Goal: Navigation & Orientation: Find specific page/section

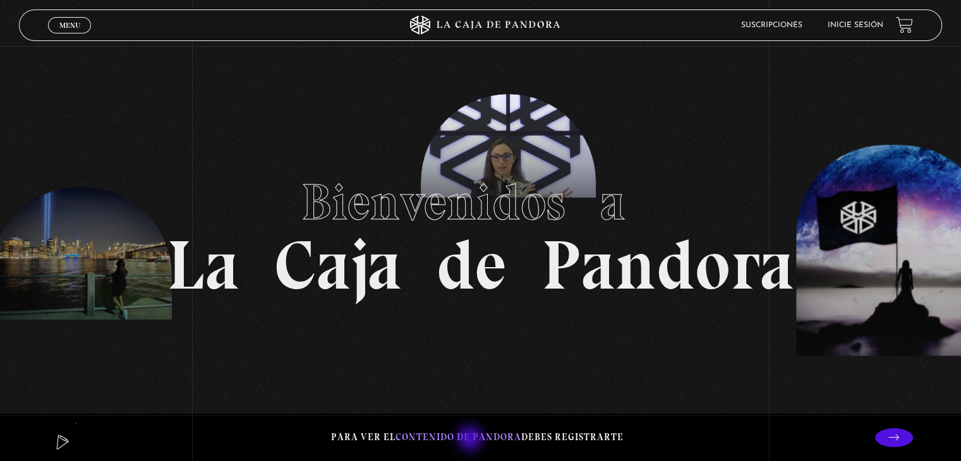
click at [471, 440] on span "contenido de Pandora" at bounding box center [458, 436] width 126 height 11
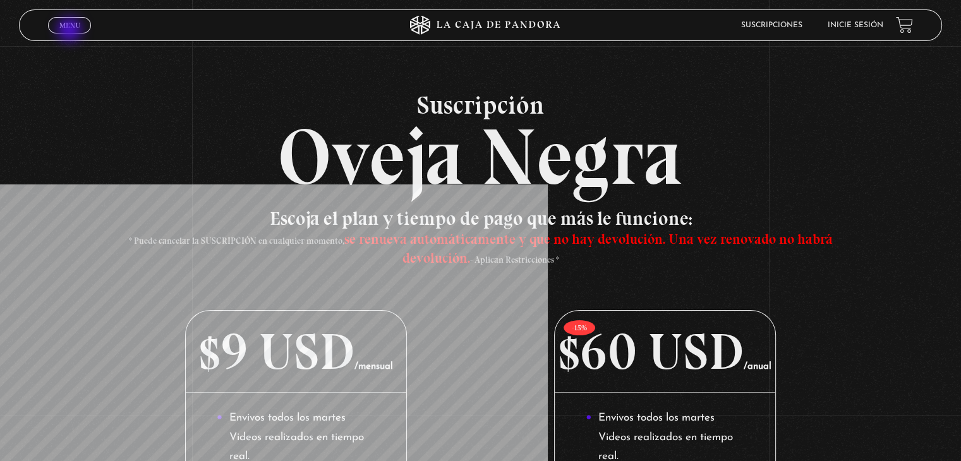
click at [71, 32] on span "Cerrar" at bounding box center [70, 36] width 30 height 9
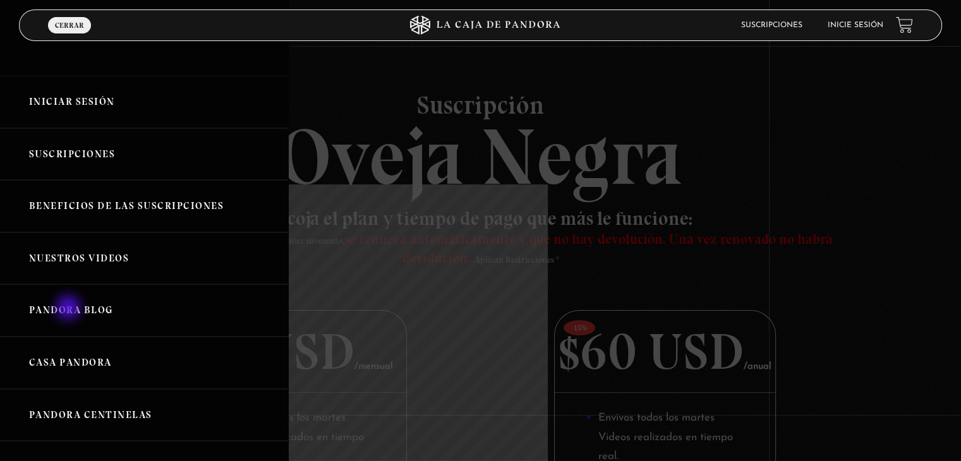
click at [69, 309] on link "Pandora Blog" at bounding box center [144, 310] width 288 height 52
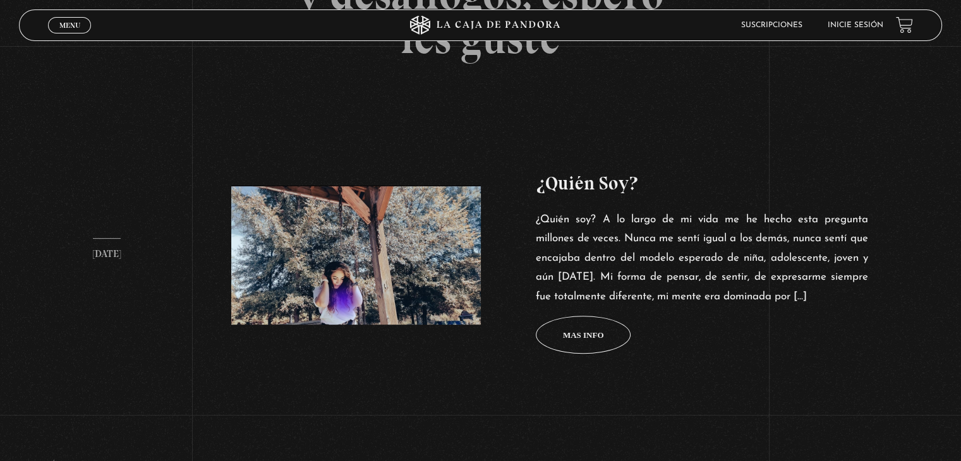
scroll to position [444, 0]
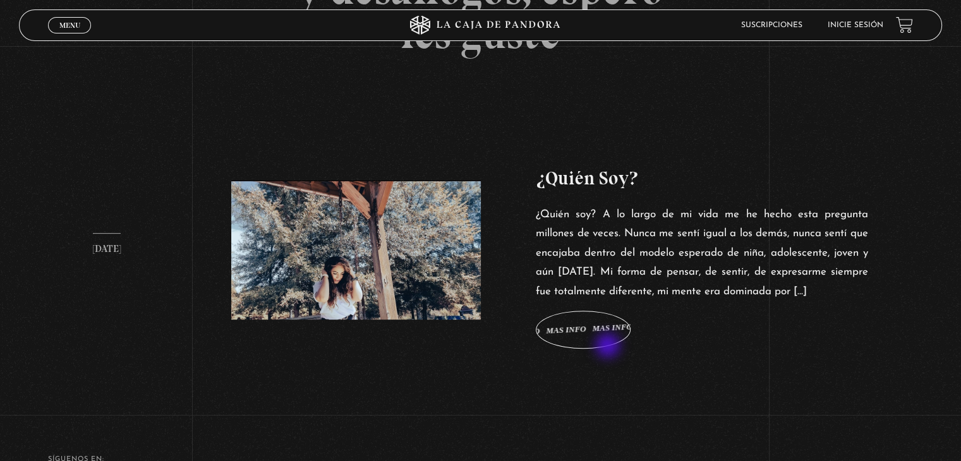
click at [609, 347] on span "Mas info Mas info Mas info Mas info Mas info" at bounding box center [583, 330] width 95 height 38
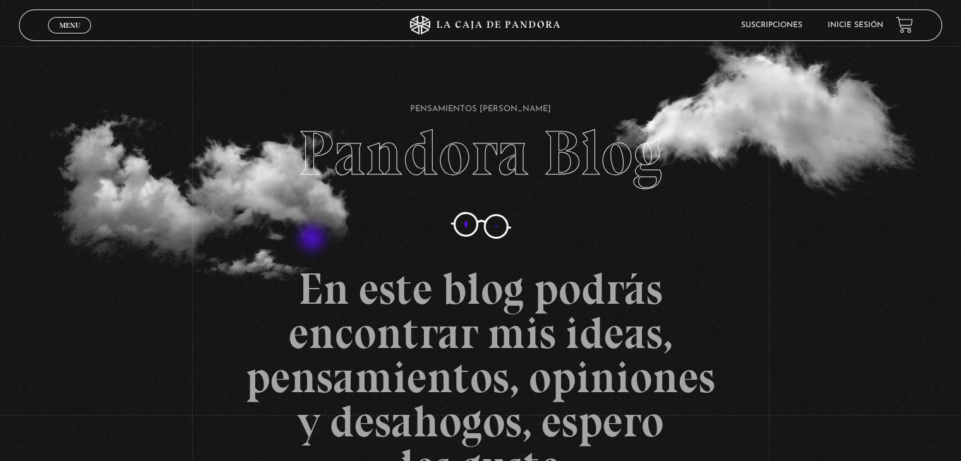
scroll to position [0, 0]
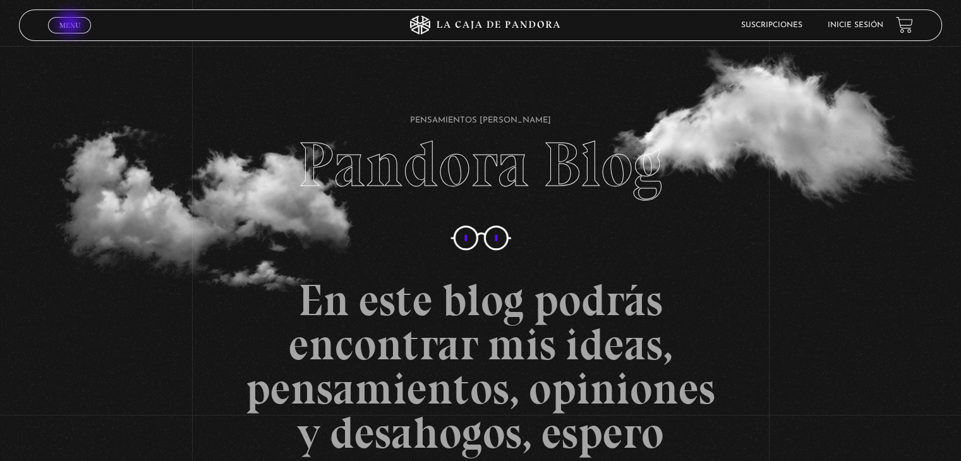
click at [71, 25] on span "Menu" at bounding box center [69, 25] width 21 height 8
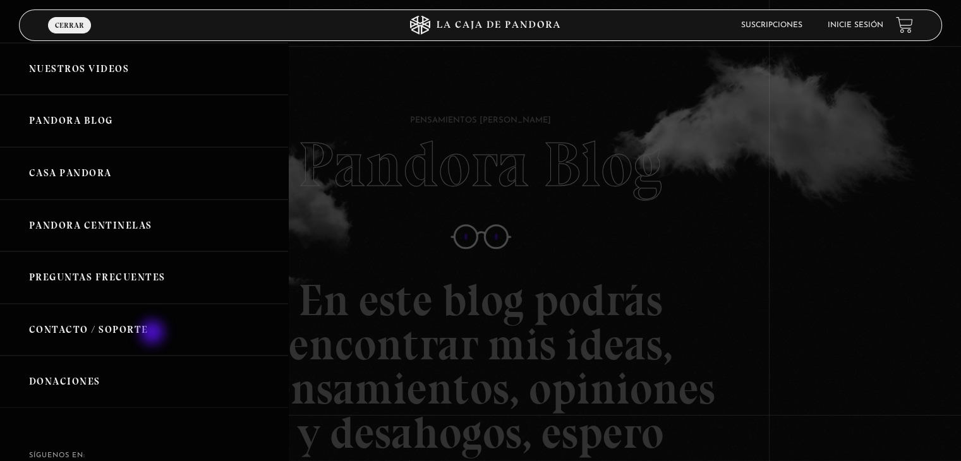
scroll to position [192, 0]
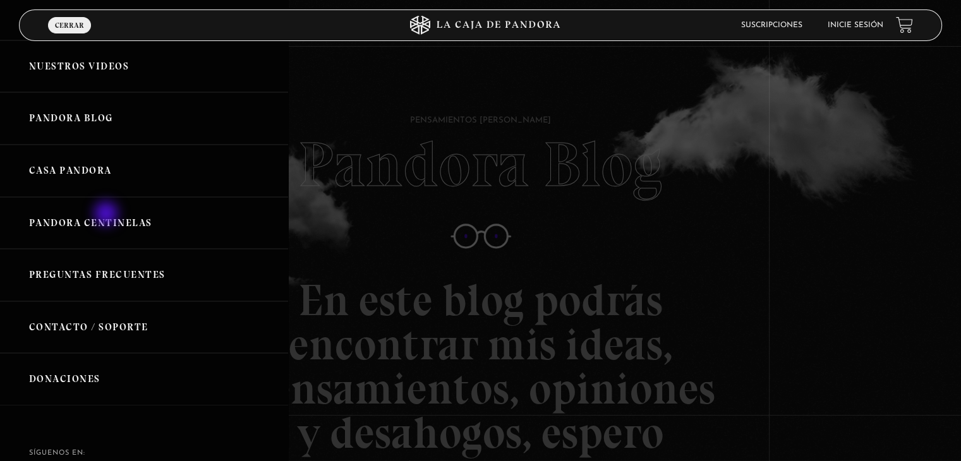
click at [107, 215] on link "Pandora Centinelas" at bounding box center [144, 223] width 288 height 52
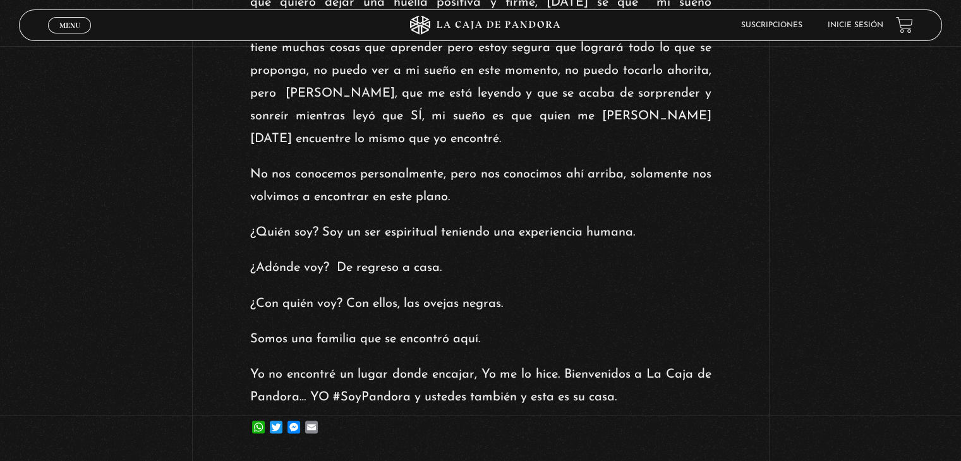
scroll to position [2108, 0]
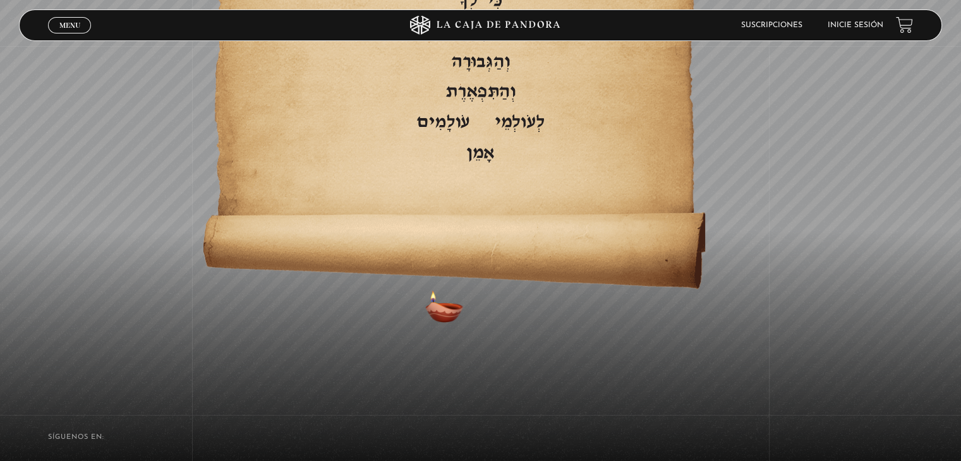
scroll to position [2731, 0]
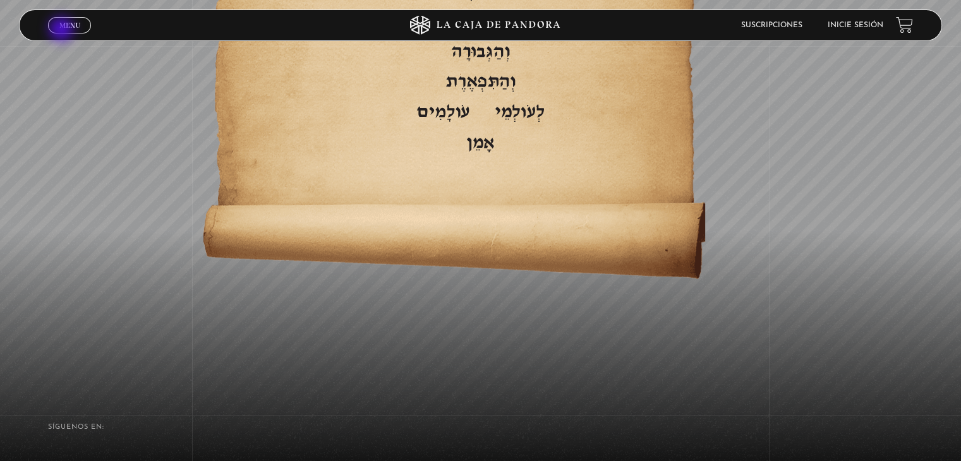
click at [63, 30] on link "Menu Cerrar" at bounding box center [69, 25] width 43 height 16
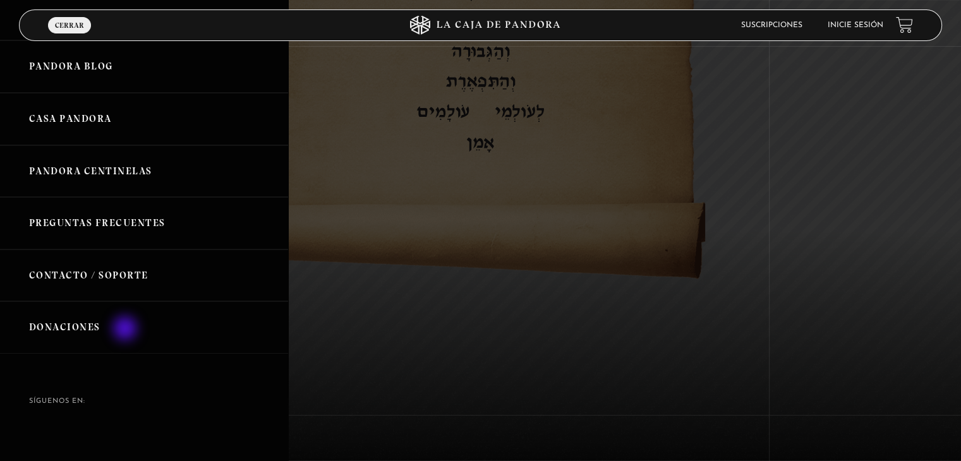
scroll to position [253, 0]
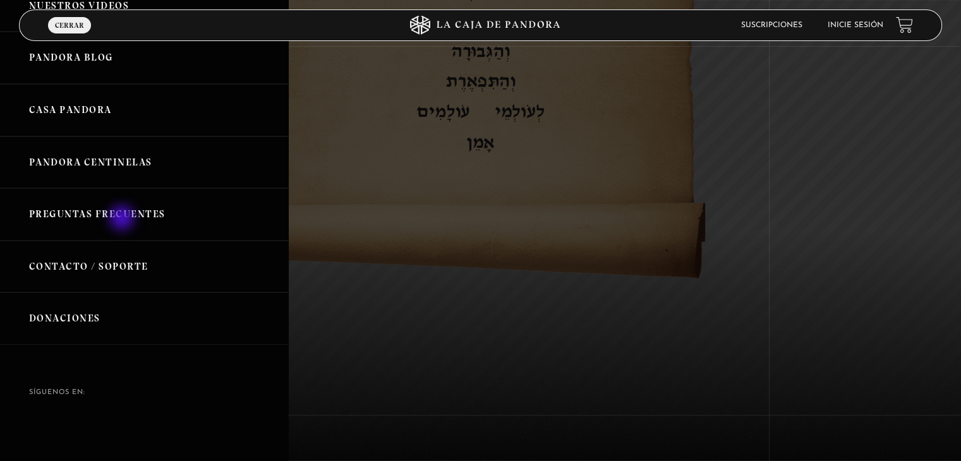
click at [123, 219] on link "Preguntas Frecuentes" at bounding box center [144, 214] width 288 height 52
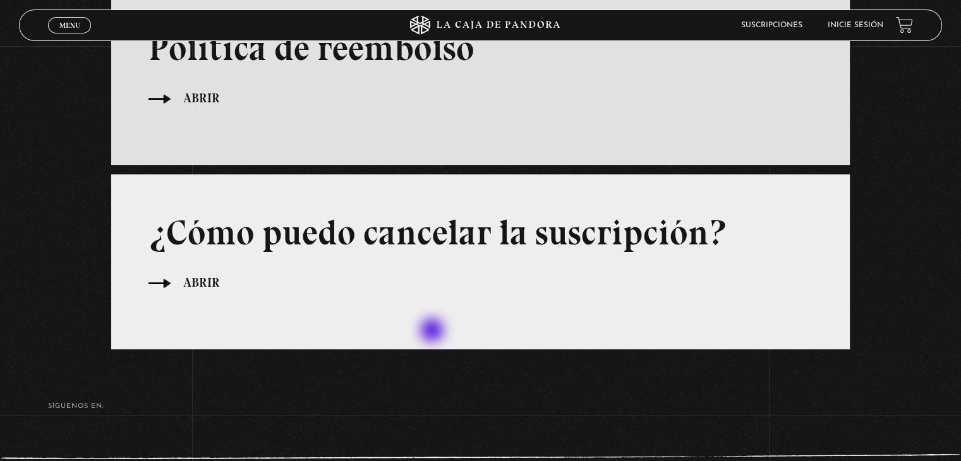
scroll to position [816, 0]
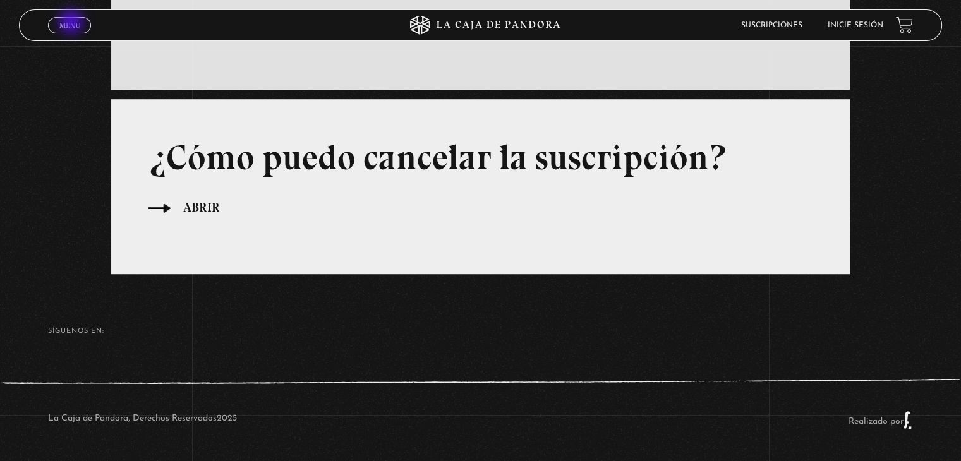
click at [72, 23] on span "Menu" at bounding box center [69, 25] width 21 height 8
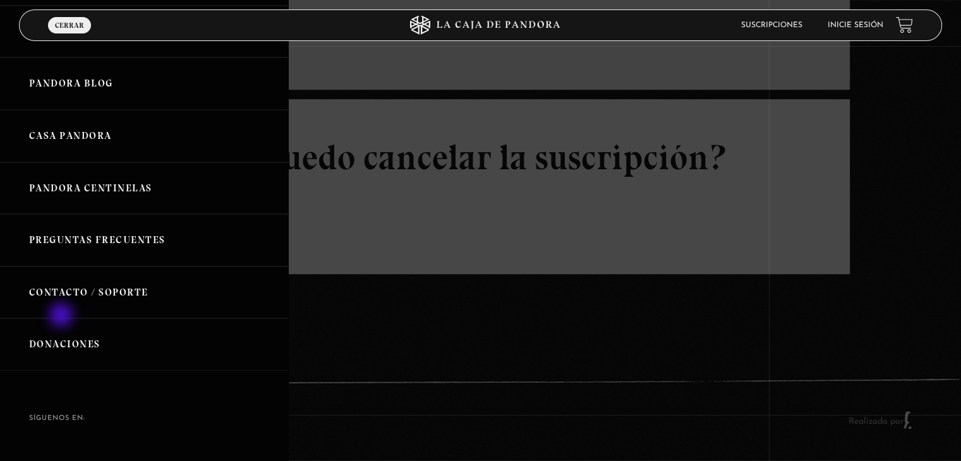
scroll to position [261, 0]
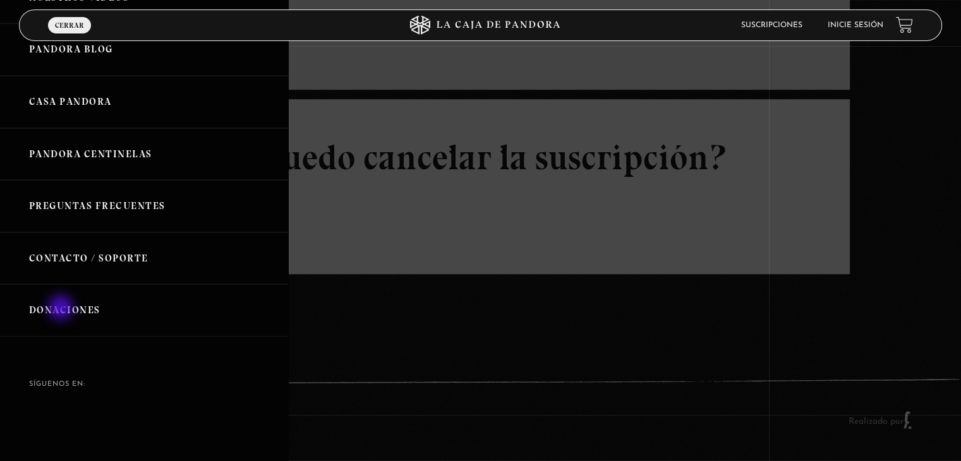
click at [62, 309] on link "Donaciones" at bounding box center [144, 310] width 288 height 52
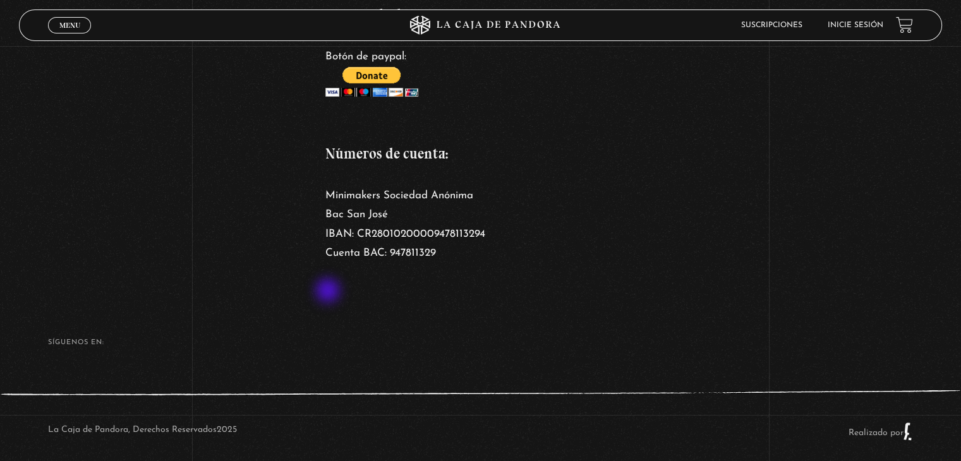
scroll to position [331, 0]
